Goal: Information Seeking & Learning: Find specific fact

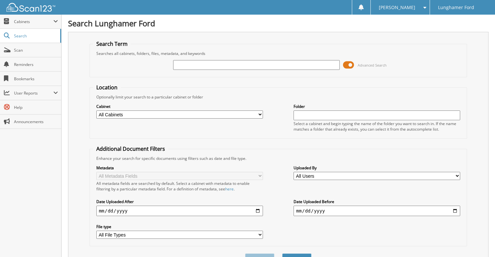
click at [207, 64] on input "text" at bounding box center [256, 65] width 167 height 10
type input "sportingu"
click at [282, 254] on button "Search" at bounding box center [296, 260] width 29 height 12
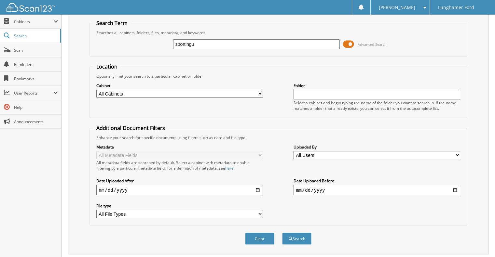
scroll to position [33, 0]
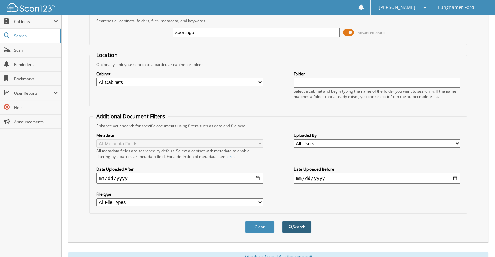
click at [297, 223] on button "Search" at bounding box center [296, 227] width 29 height 12
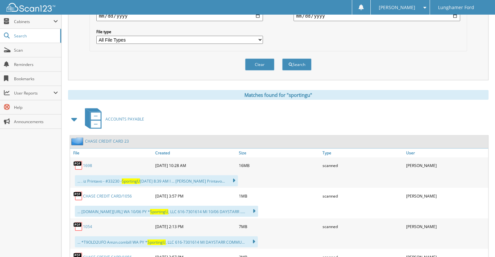
scroll to position [228, 0]
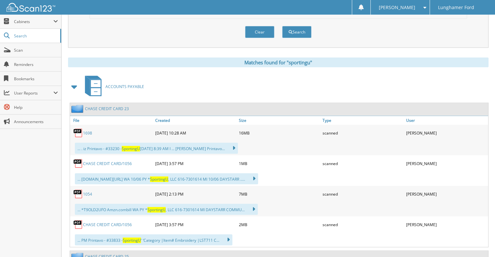
click at [86, 131] on link "1698" at bounding box center [87, 134] width 9 height 6
